Goal: Find specific page/section: Find specific page/section

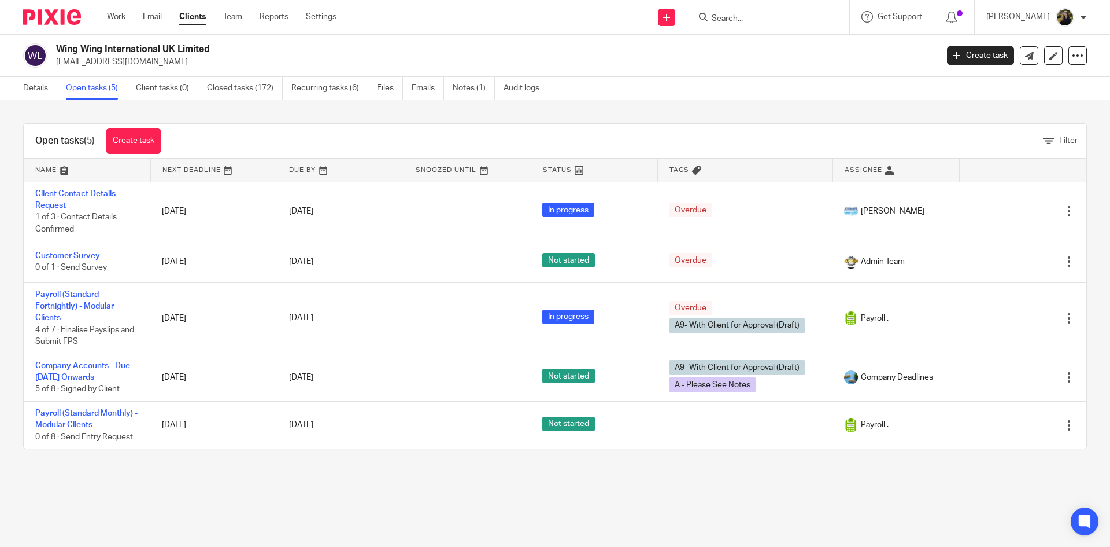
click at [734, 17] on input "Search" at bounding box center [763, 19] width 104 height 10
type input "c"
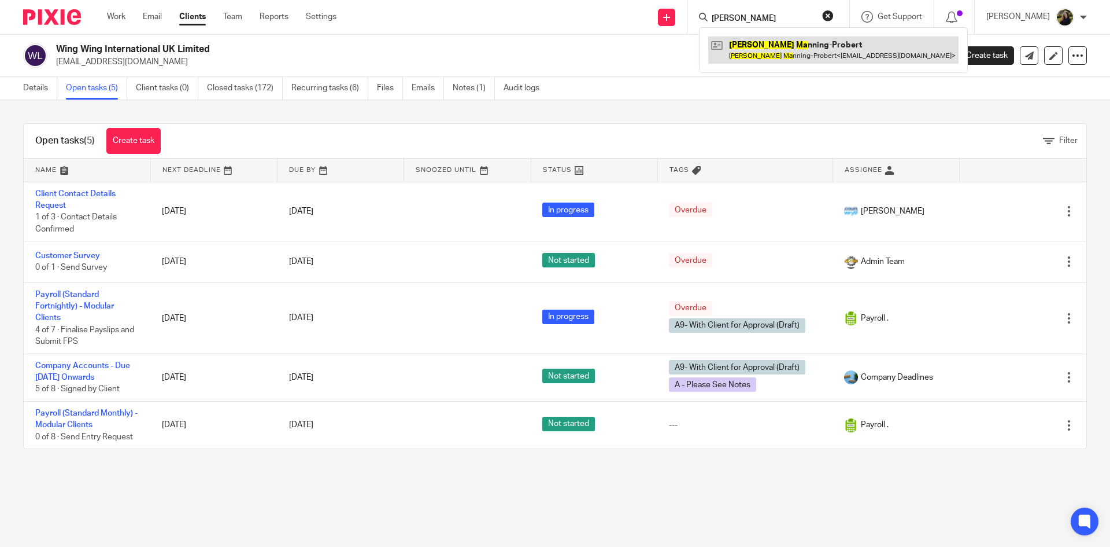
type input "gareth ma"
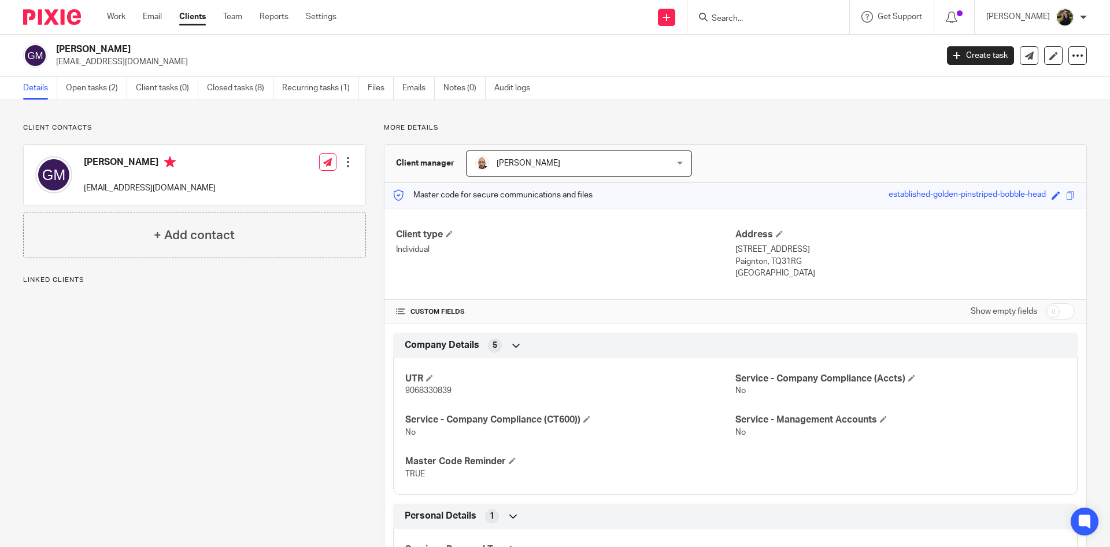
click at [124, 72] on div "Gareth Manning-Probert gmprobert@gmail.com Create task Update from Companies Ho…" at bounding box center [555, 56] width 1110 height 42
click at [110, 82] on link "Open tasks (2)" at bounding box center [96, 88] width 61 height 23
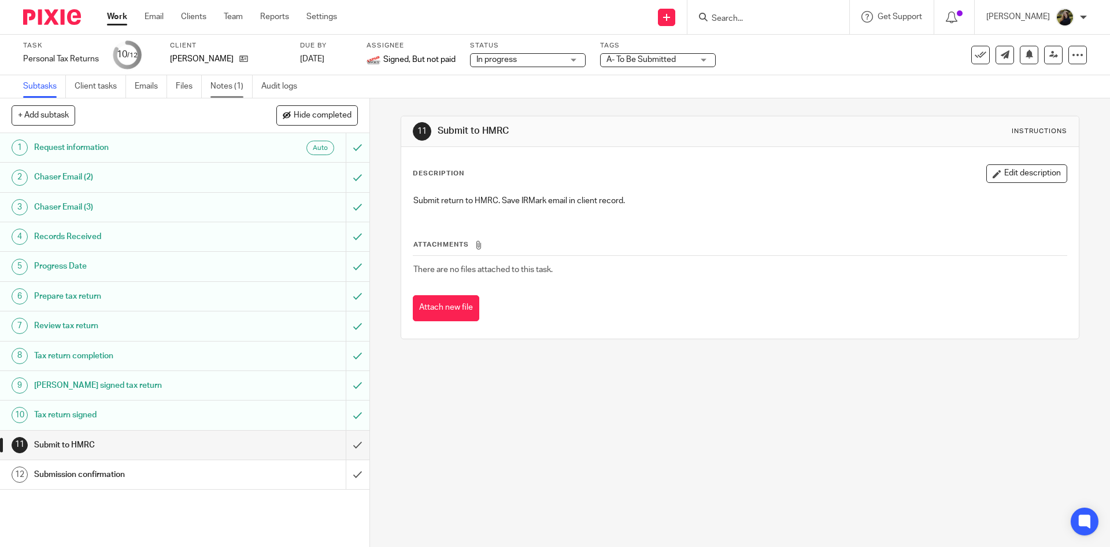
click at [230, 86] on link "Notes (1)" at bounding box center [232, 86] width 42 height 23
